Goal: Complete application form

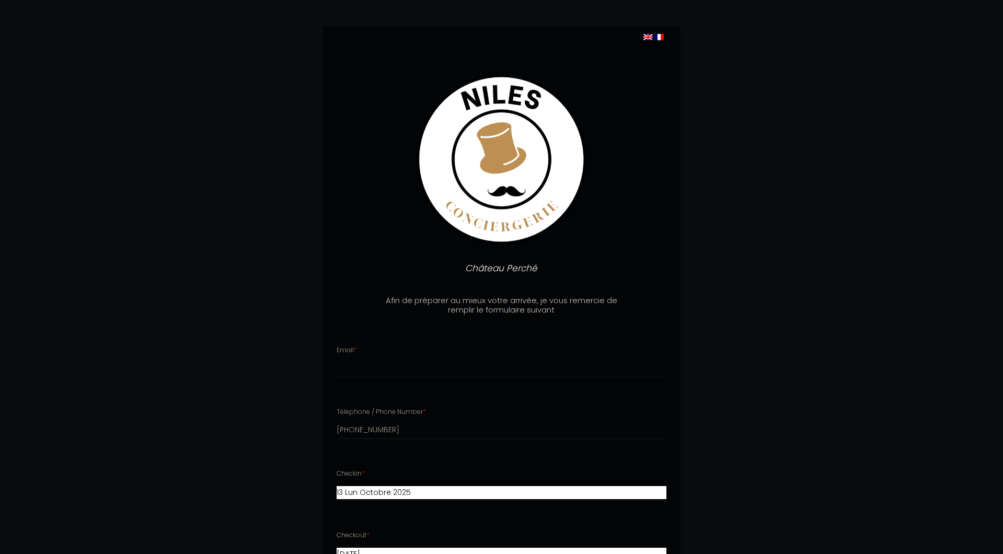
select select
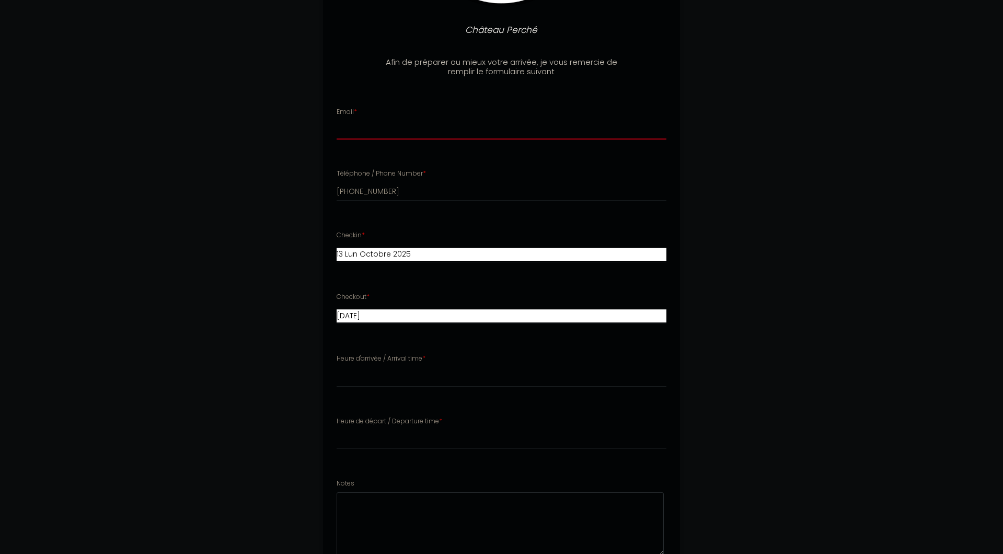
click at [382, 129] on input "Email *" at bounding box center [502, 130] width 330 height 19
type input "[EMAIL_ADDRESS][DOMAIN_NAME]"
click at [420, 390] on li "Heure d'arrivée / Arrival time * 16:00 16:30 17:00 17:30 18:00 18:30 19:00 19:3…" at bounding box center [502, 376] width 356 height 56
click at [337, 367] on select "16:00 16:30 17:00 17:30 18:00 18:30 19:00 19:30 20:00 20:30 21:00 21:30 22:00 2…" at bounding box center [502, 377] width 330 height 20
click at [901, 304] on div "Château Perché Afin de préparer au mieux votre arrivée, je vous remercie de rem…" at bounding box center [501, 256] width 1003 height 989
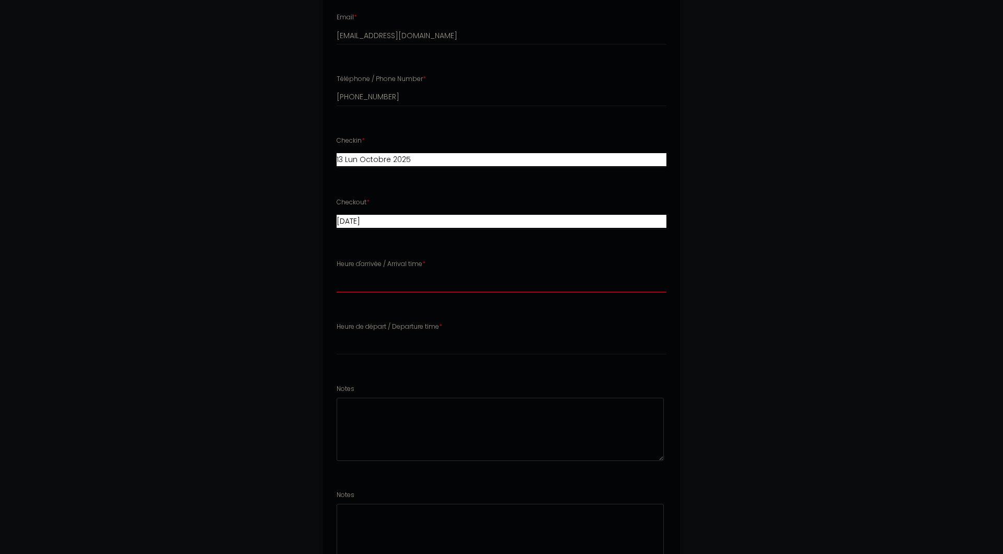
scroll to position [417, 0]
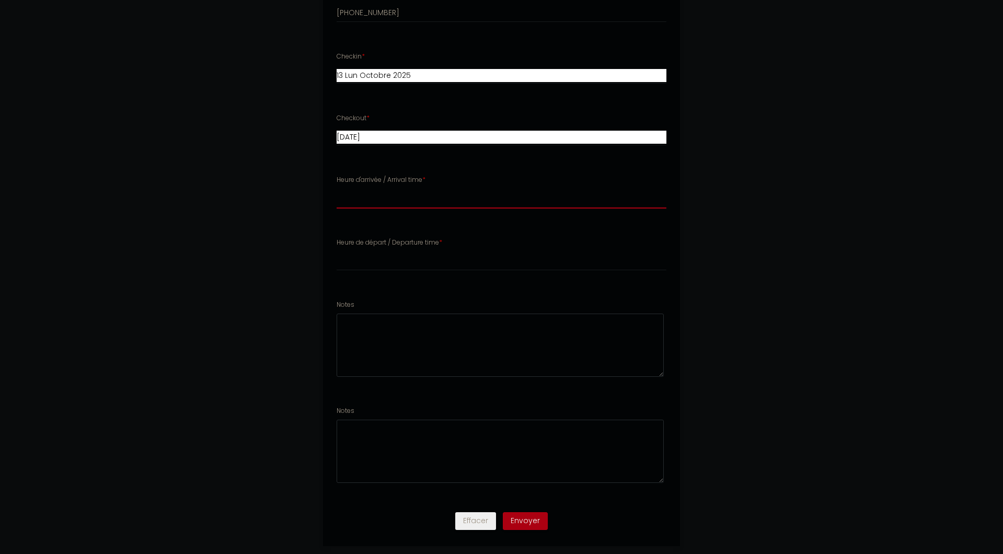
click at [337, 189] on select "16:00 16:30 17:00 17:30 18:00 18:30 19:00 19:30 20:00 20:30 21:00 21:30 22:00 2…" at bounding box center [502, 199] width 330 height 20
select select "17:00"
click option "17:00" at bounding box center [0, 0] width 0 height 0
click at [337, 251] on select "00:00 00:30 01:00 01:30 02:00 02:30 03:00 03:30 04:00 04:30 05:00 05:30 06:00 0…" at bounding box center [502, 261] width 330 height 20
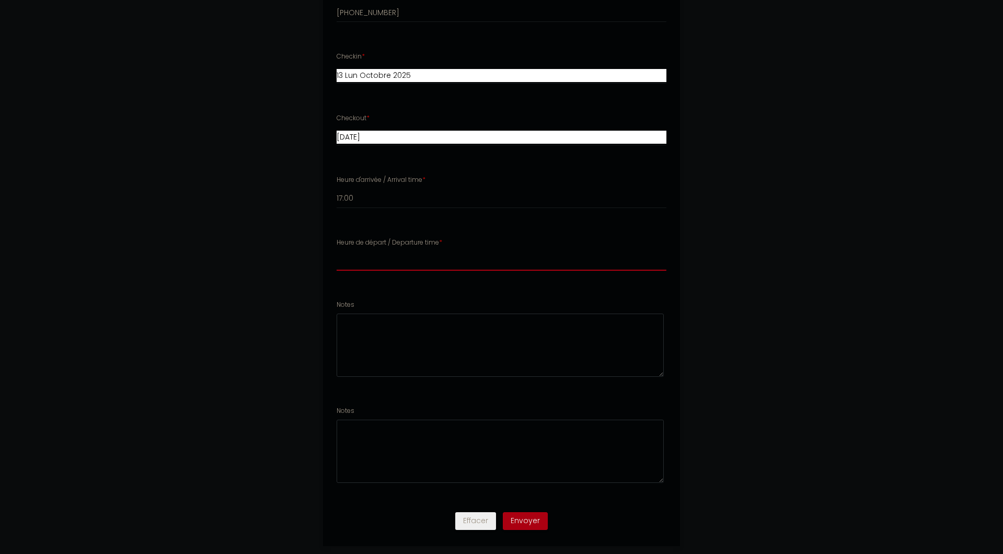
select select "10:30"
click option "10:30" at bounding box center [0, 0] width 0 height 0
click at [379, 338] on textarea at bounding box center [500, 345] width 327 height 63
click at [402, 431] on textarea at bounding box center [500, 451] width 327 height 63
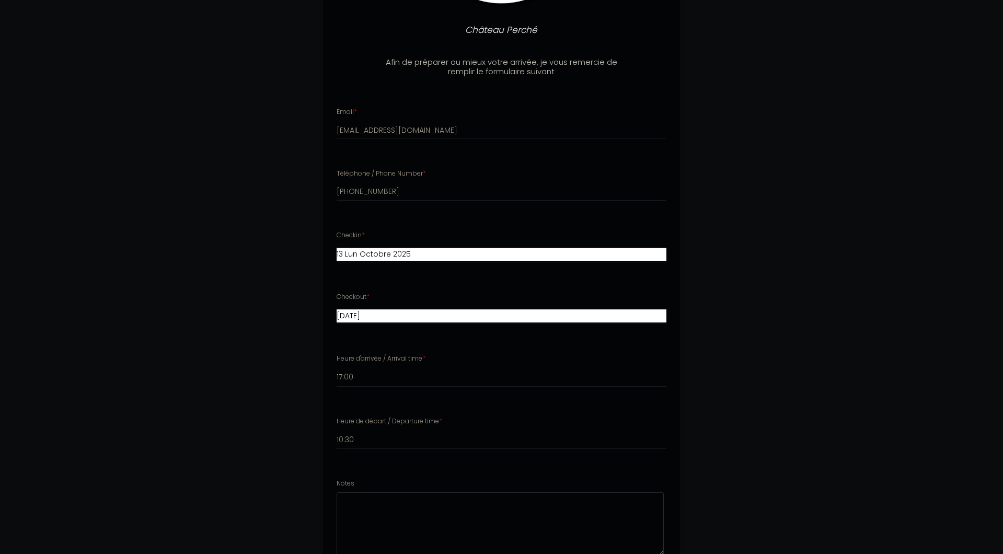
click at [764, 389] on div "Château Perché Afin de préparer au mieux votre arrivée, je vous remercie de rem…" at bounding box center [501, 256] width 535 height 989
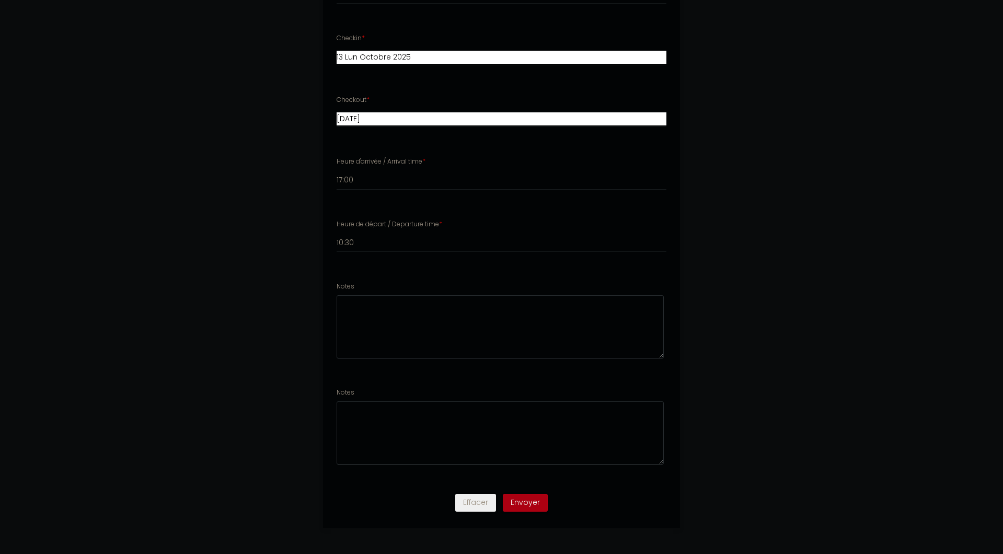
click at [534, 514] on div "Effacer Envoyer" at bounding box center [502, 508] width 370 height 40
click at [534, 510] on button "Envoyer" at bounding box center [525, 503] width 45 height 18
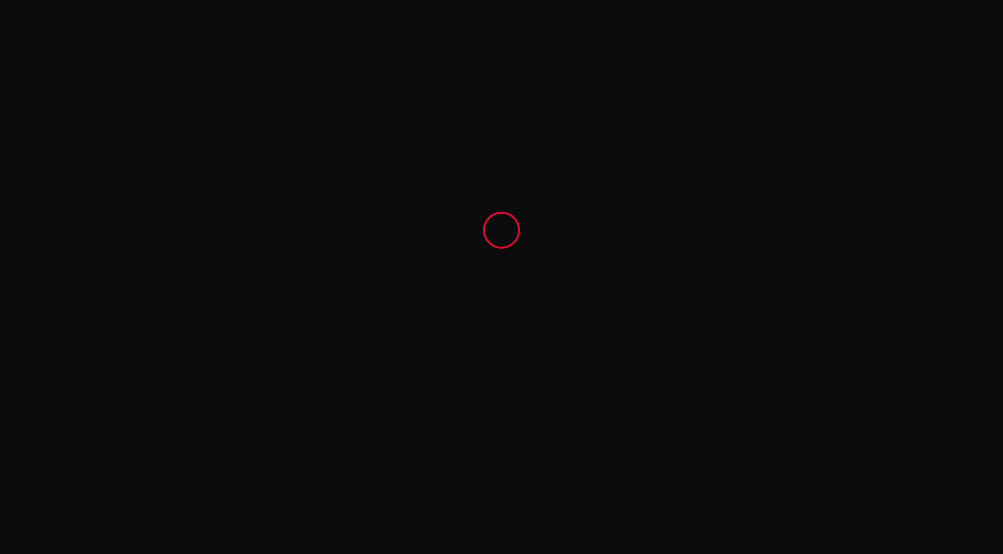
scroll to position [0, 0]
select select "17:00"
select select "10:30"
